Goal: Task Accomplishment & Management: Use online tool/utility

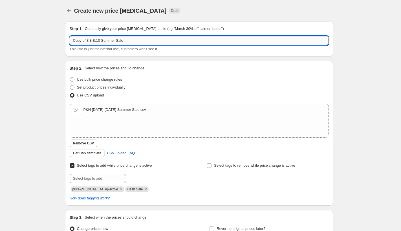
click at [133, 40] on input "Copy of 8.8-8.10 Summer Sale" at bounding box center [199, 40] width 259 height 9
type input "8.25-9.1 [DATE] Sale"
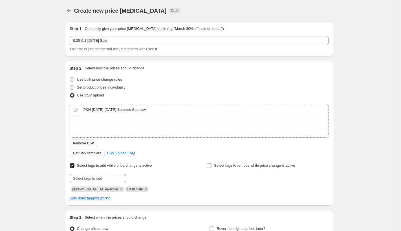
click at [91, 142] on span "Remove CSV" at bounding box center [83, 143] width 21 height 5
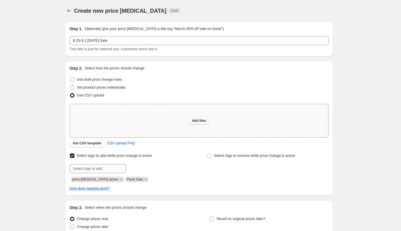
click at [199, 121] on span "Add files" at bounding box center [199, 120] width 14 height 5
type input "C:\fakepath\P&H [DATE] Sale [DATE]-[DATE].csv"
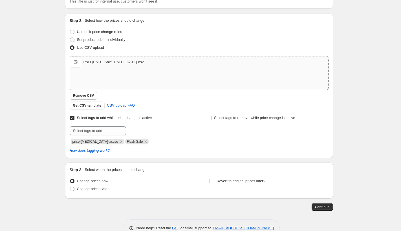
scroll to position [54, 0]
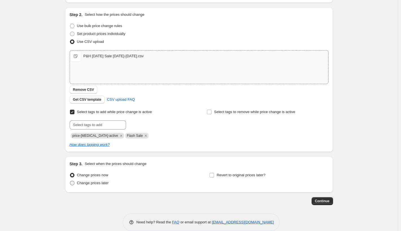
click at [73, 183] on span at bounding box center [72, 183] width 5 height 5
click at [70, 181] on input "Change prices later" at bounding box center [70, 181] width 0 height 0
radio input "true"
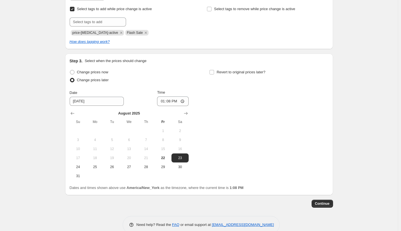
scroll to position [159, 0]
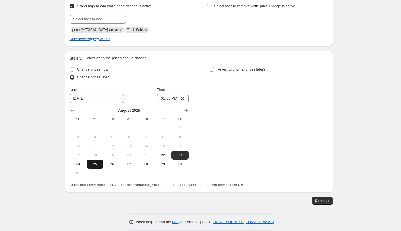
click at [95, 164] on span "25" at bounding box center [95, 164] width 12 height 5
type input "[DATE]"
click at [167, 97] on input "13:08" at bounding box center [173, 99] width 32 height 10
click at [184, 97] on input "13:08" at bounding box center [173, 99] width 32 height 10
type input "12:00"
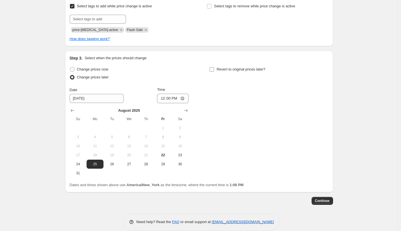
click at [214, 69] on input "Revert to original prices later?" at bounding box center [212, 69] width 5 height 5
checkbox input "true"
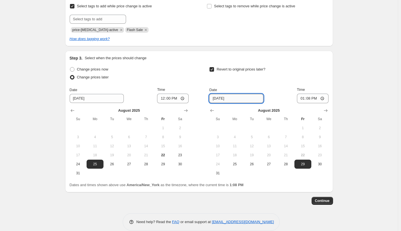
click at [241, 97] on input "[DATE]" at bounding box center [236, 98] width 54 height 9
click at [327, 111] on icon "Show next month, September 2025" at bounding box center [326, 111] width 6 height 6
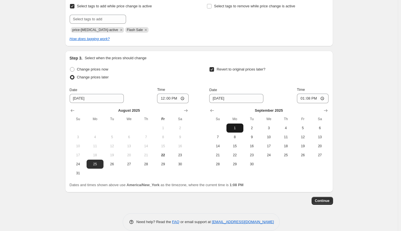
click at [230, 128] on span "1" at bounding box center [235, 128] width 12 height 5
type input "[DATE]"
click at [311, 97] on input "13:08" at bounding box center [313, 99] width 32 height 10
click at [325, 97] on input "13:08" at bounding box center [313, 99] width 32 height 10
click at [183, 100] on input "12:00" at bounding box center [173, 99] width 32 height 10
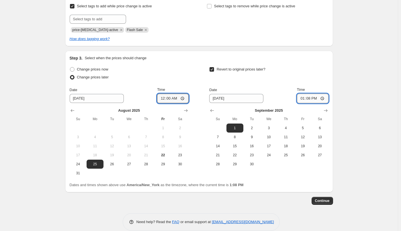
type input "00:00"
click at [324, 96] on input "13:08" at bounding box center [313, 99] width 32 height 10
type input "23:59"
click at [286, 179] on div "Change prices now Change prices later Date [DATE] Time 00:00 [DATE] Su Mo Tu We…" at bounding box center [199, 126] width 259 height 122
click at [320, 199] on span "Continue" at bounding box center [322, 201] width 15 height 5
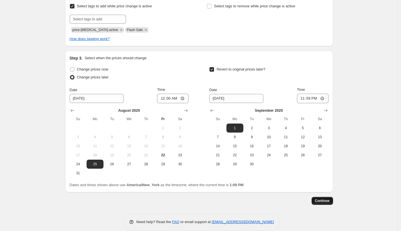
scroll to position [0, 0]
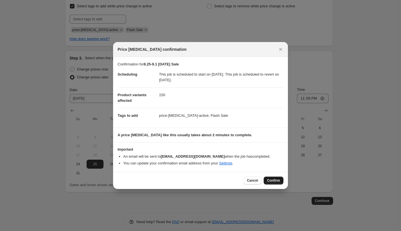
click at [274, 179] on span "Confirm" at bounding box center [273, 180] width 13 height 5
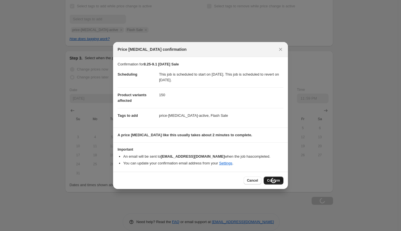
scroll to position [159, 0]
